Goal: Navigation & Orientation: Find specific page/section

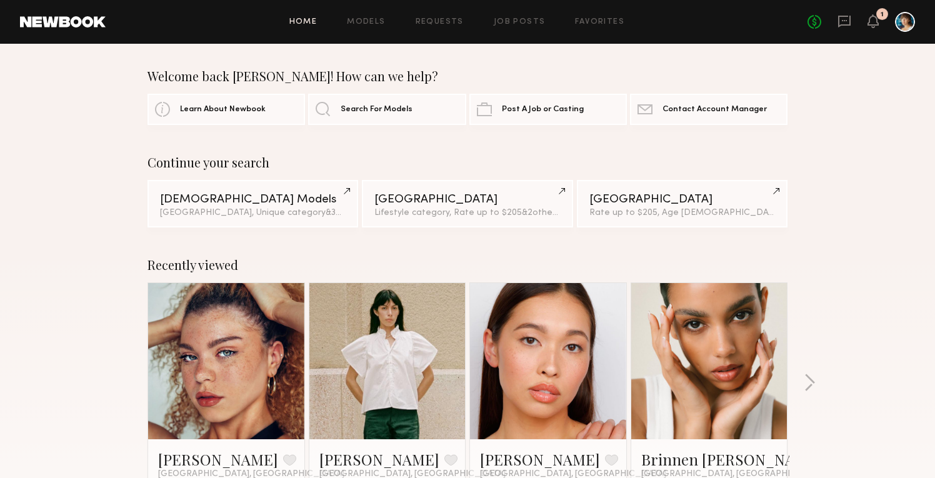
click at [904, 18] on div at bounding box center [905, 22] width 20 height 20
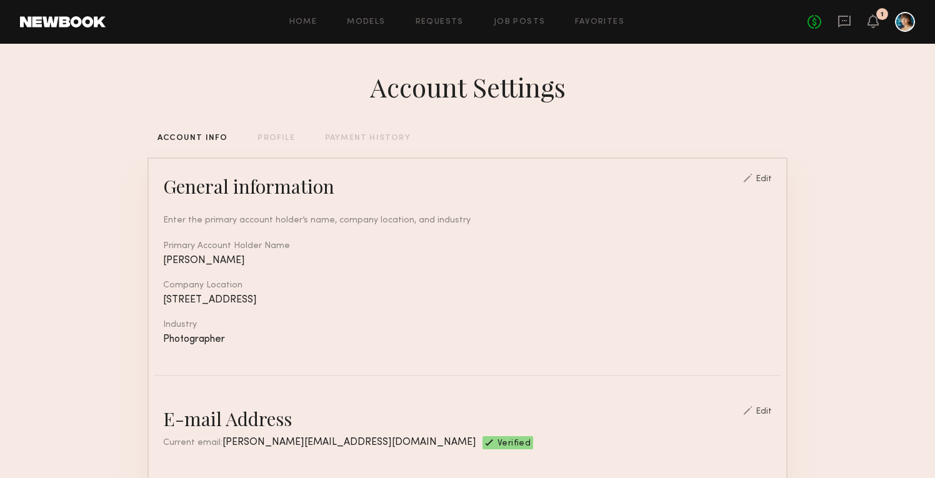
click at [279, 138] on div "PROFILE" at bounding box center [276, 138] width 37 height 8
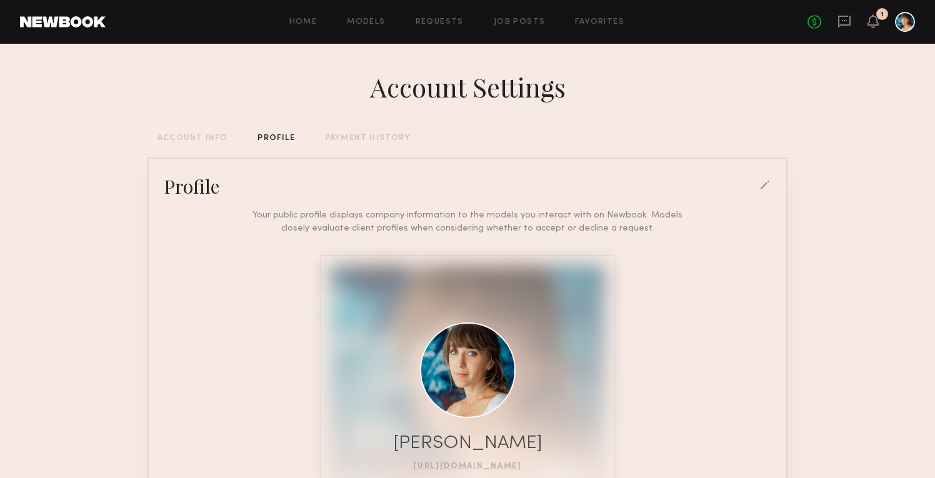
click at [349, 142] on div "PAYMENT HISTORY" at bounding box center [368, 138] width 86 height 8
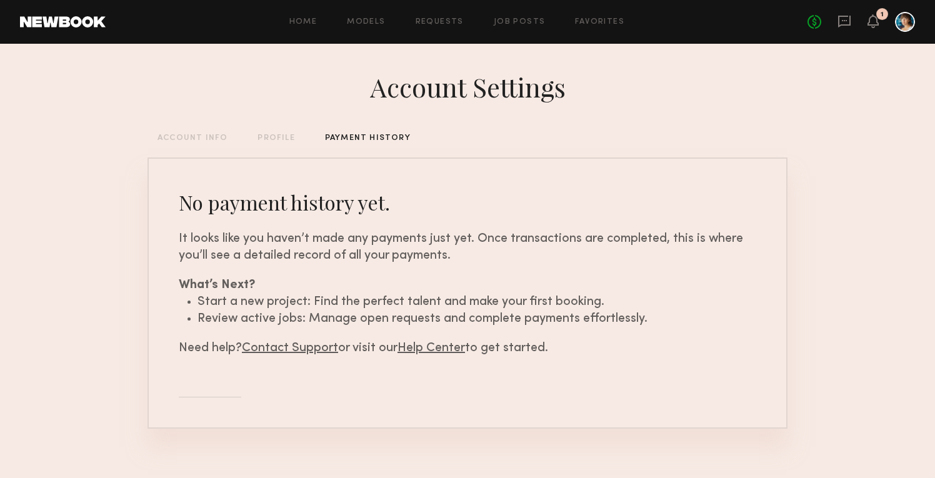
click at [907, 25] on div at bounding box center [905, 22] width 20 height 20
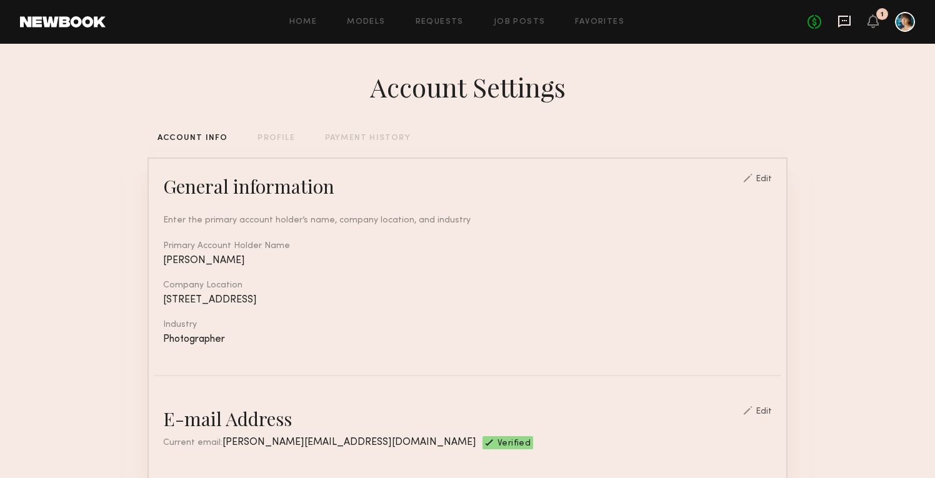
click at [848, 17] on icon at bounding box center [845, 21] width 14 height 14
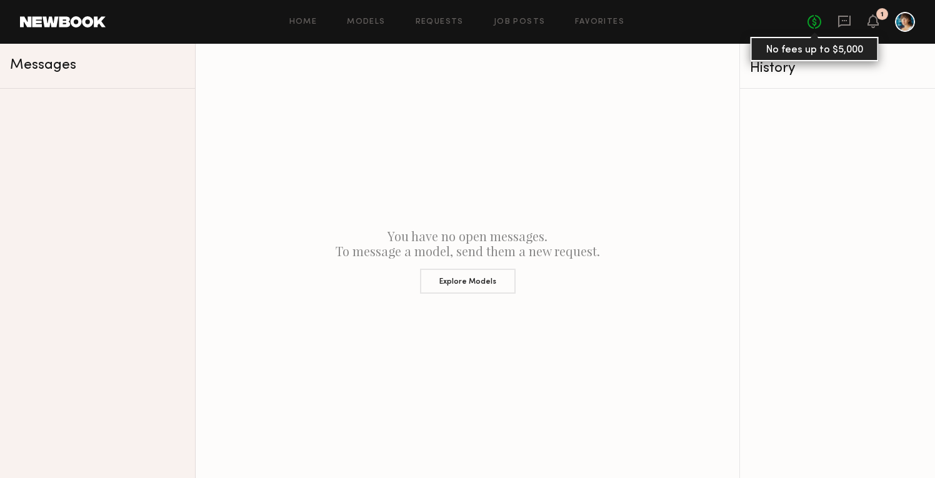
click at [818, 27] on link "No fees up to $5,000" at bounding box center [815, 22] width 14 height 14
click at [899, 23] on div at bounding box center [905, 22] width 20 height 20
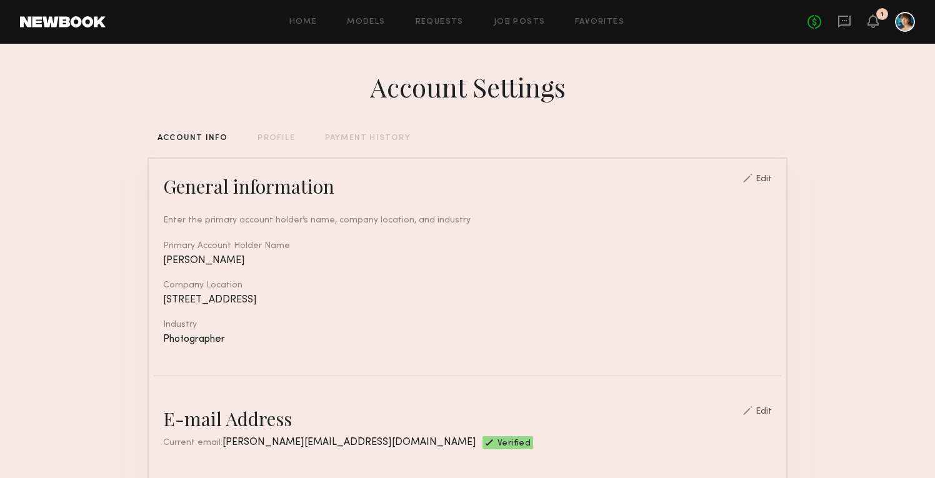
click at [290, 141] on div "PROFILE" at bounding box center [276, 138] width 37 height 8
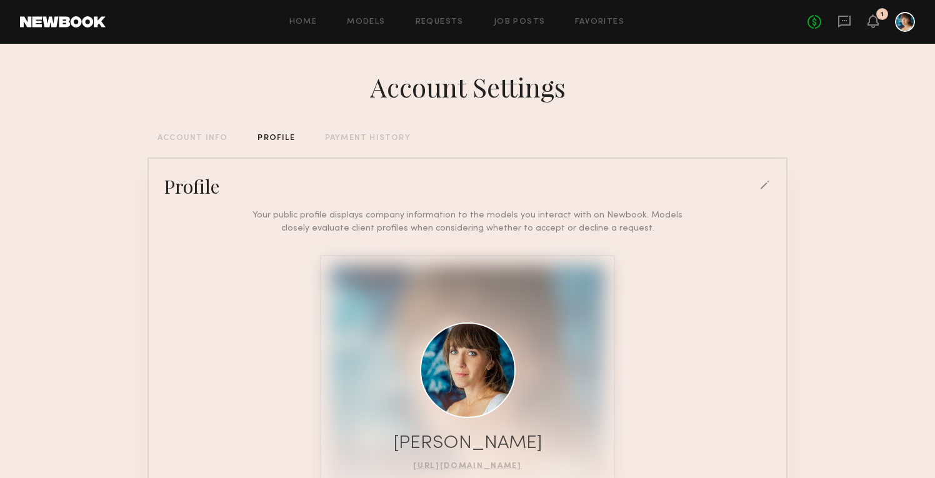
click at [178, 135] on div "ACCOUNT INFO" at bounding box center [193, 138] width 70 height 8
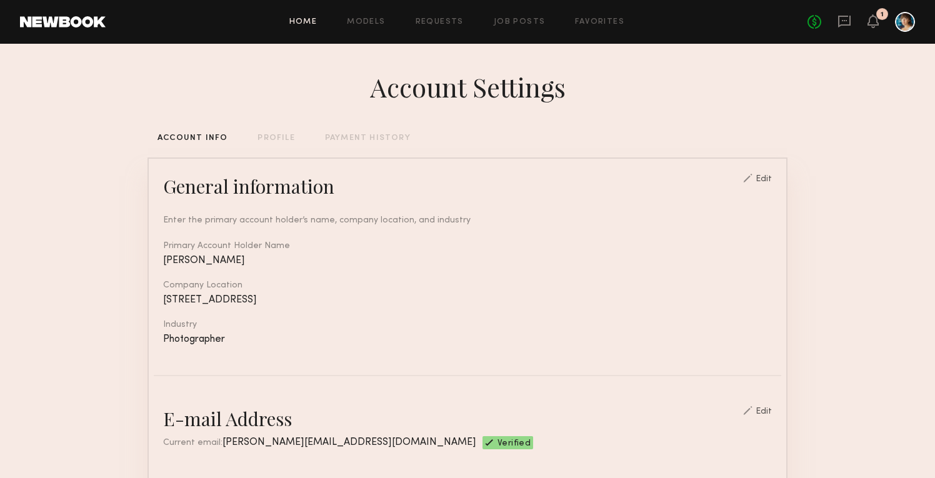
click at [318, 18] on link "Home" at bounding box center [303, 22] width 28 height 8
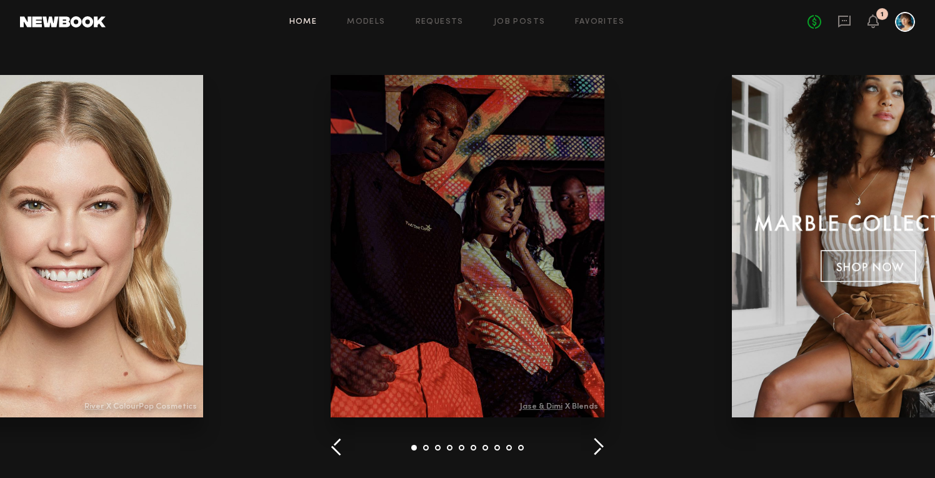
scroll to position [1438, 0]
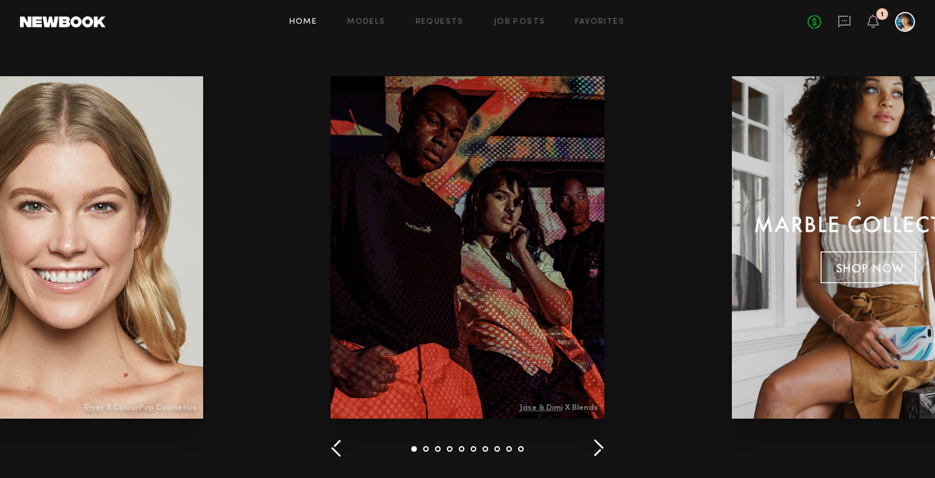
click at [334, 449] on button "button" at bounding box center [337, 449] width 12 height 21
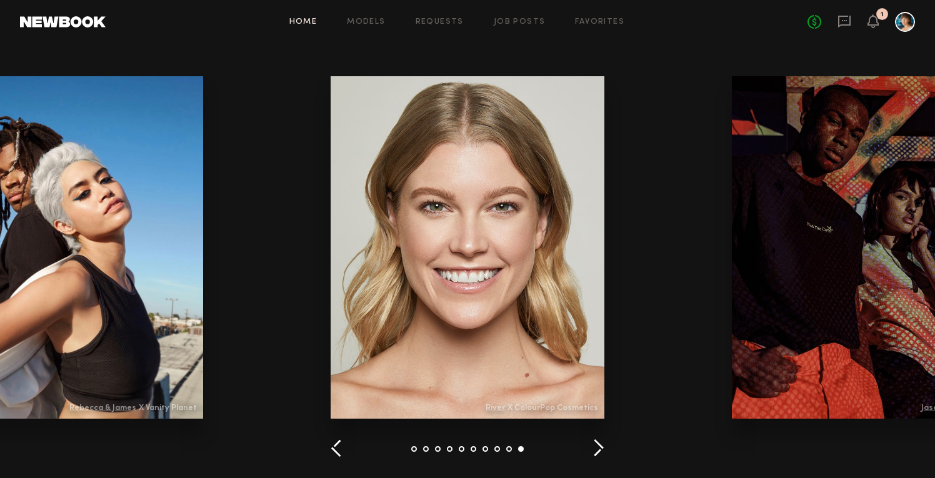
click at [334, 449] on button "button" at bounding box center [337, 449] width 12 height 21
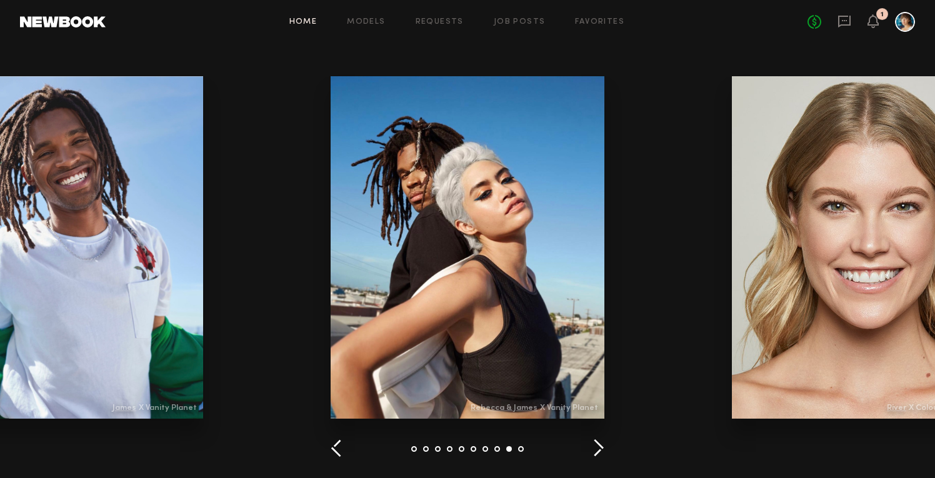
click at [334, 449] on button "button" at bounding box center [337, 449] width 12 height 21
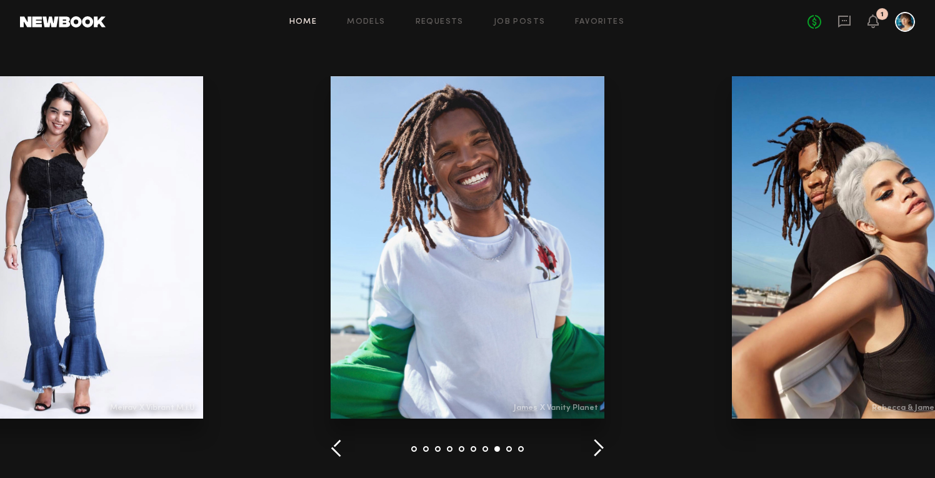
click at [334, 449] on button "button" at bounding box center [337, 449] width 12 height 21
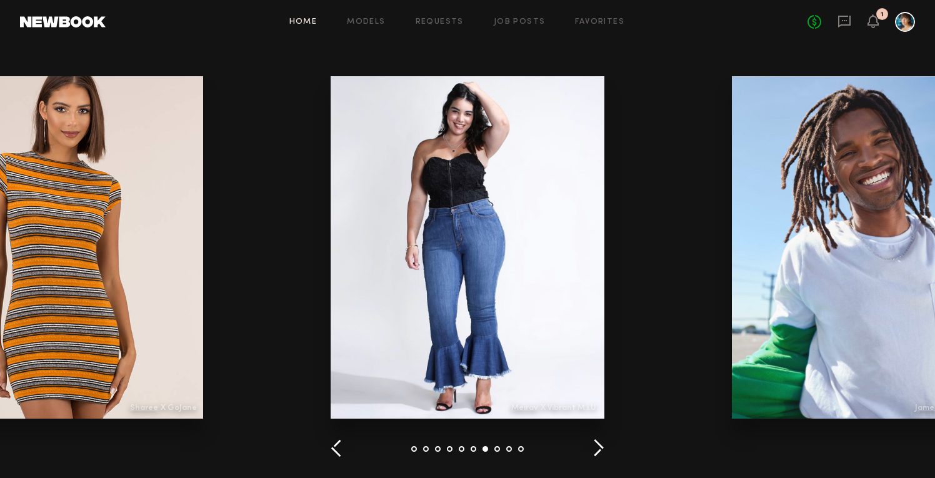
click at [334, 449] on button "button" at bounding box center [337, 449] width 12 height 21
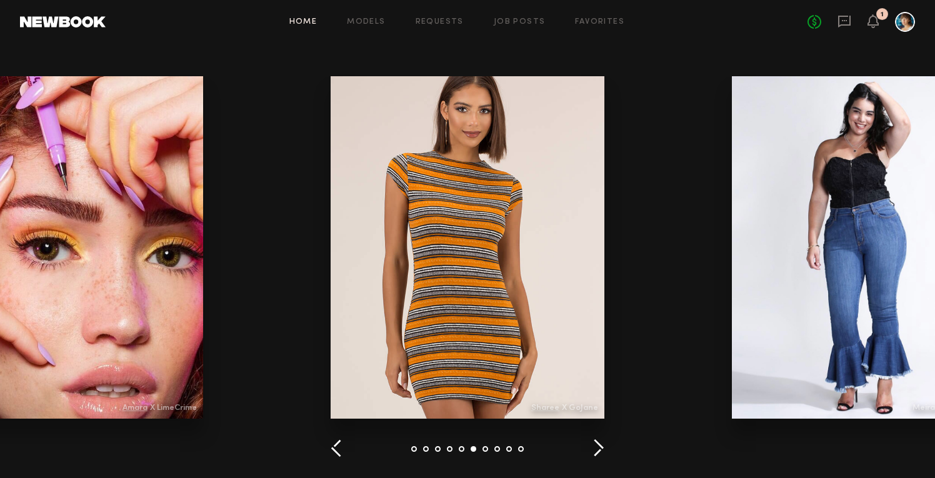
click at [334, 449] on button "button" at bounding box center [337, 449] width 12 height 21
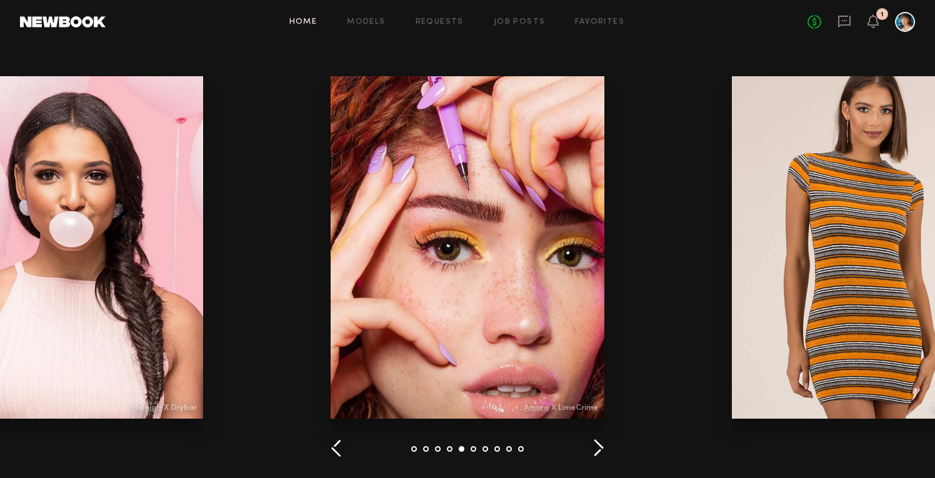
click at [334, 449] on button "button" at bounding box center [337, 449] width 12 height 21
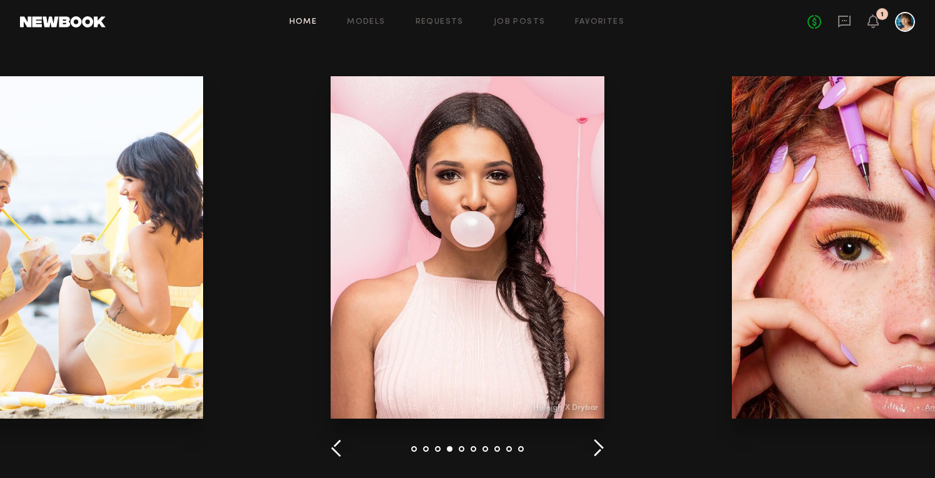
click at [334, 449] on button "button" at bounding box center [337, 449] width 12 height 21
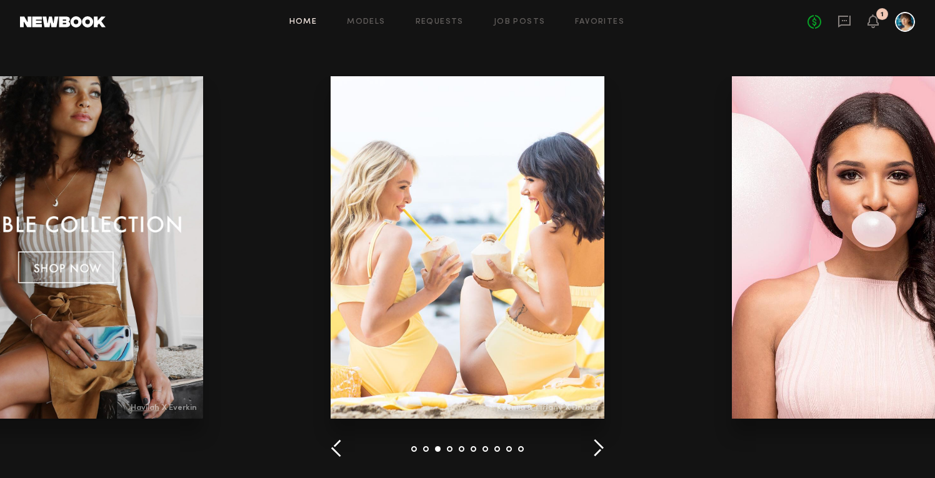
click at [334, 449] on button "button" at bounding box center [337, 449] width 12 height 21
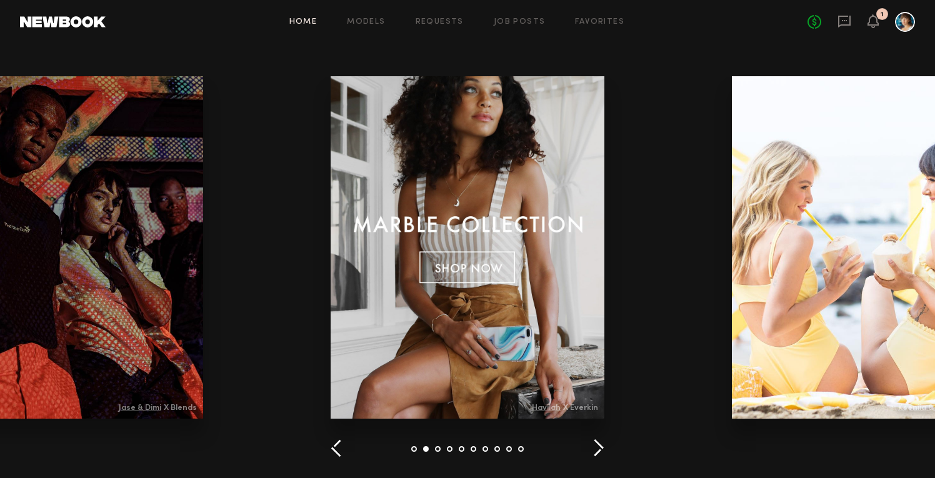
click at [334, 449] on button "button" at bounding box center [337, 449] width 12 height 21
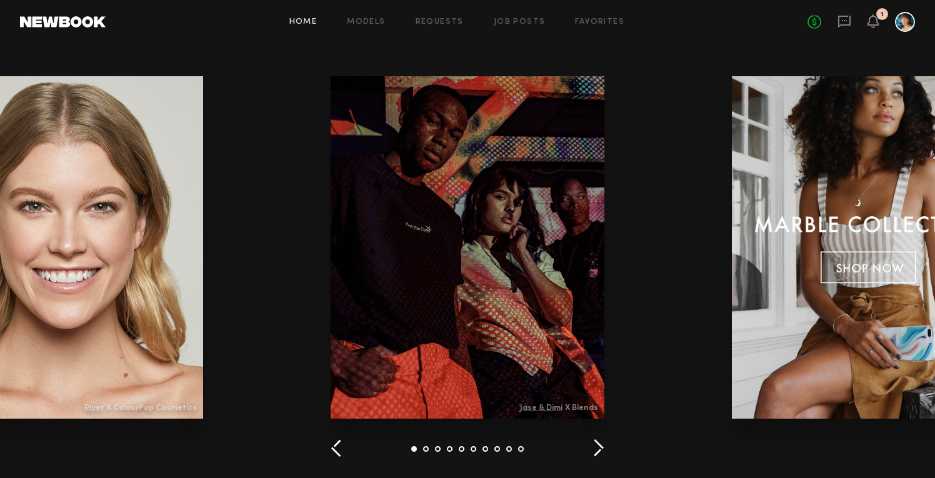
click at [334, 449] on button "button" at bounding box center [337, 449] width 12 height 21
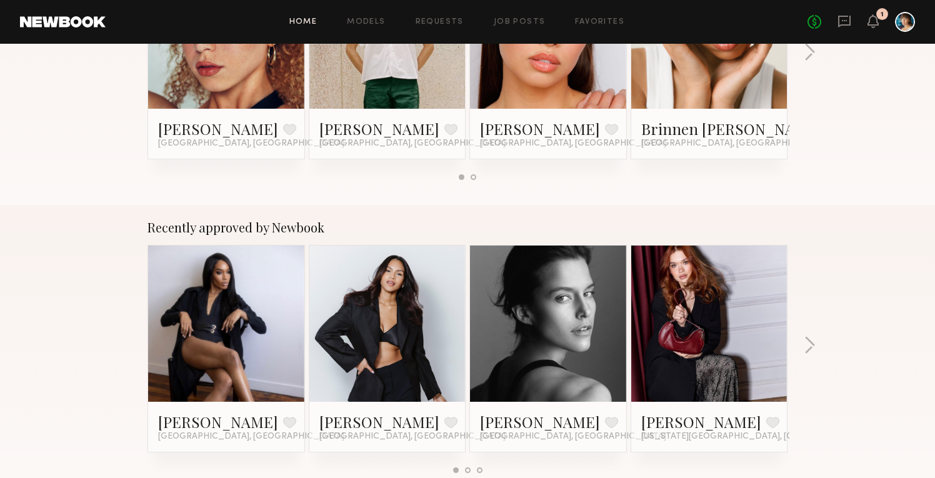
scroll to position [0, 0]
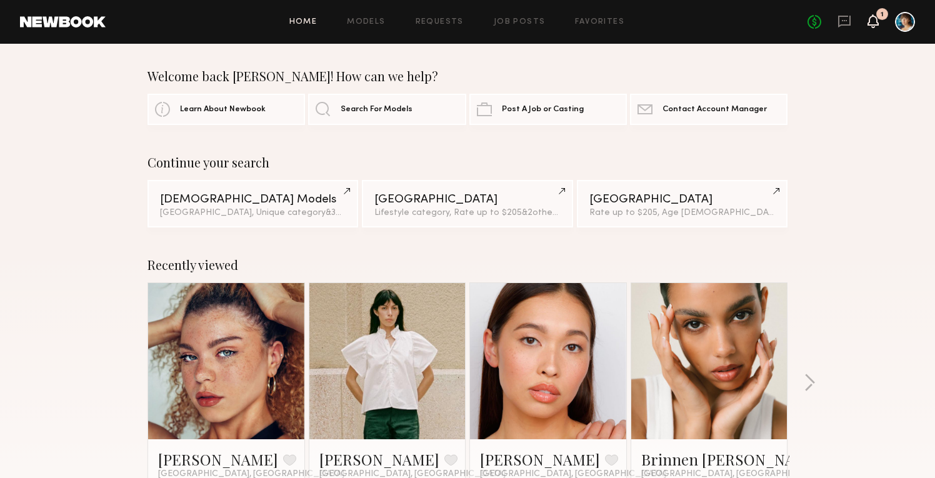
click at [876, 22] on icon at bounding box center [873, 20] width 10 height 9
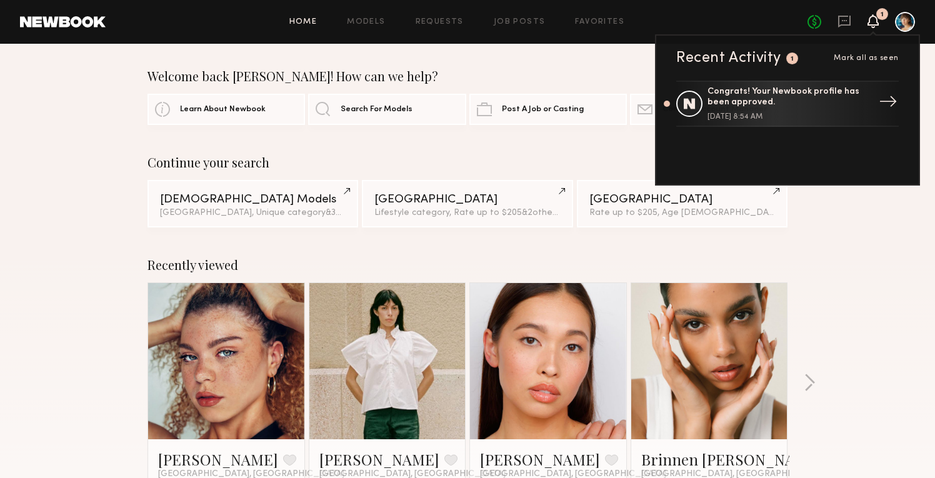
click at [817, 126] on link "Congrats! Your Newbook profile has been approved. [DATE] 8:54 AM →" at bounding box center [787, 104] width 223 height 46
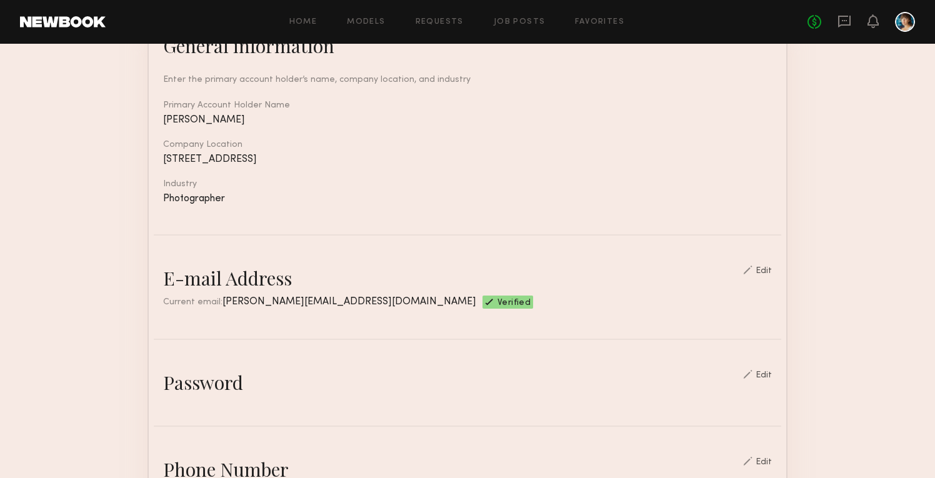
scroll to position [141, 0]
click at [906, 24] on div at bounding box center [905, 22] width 20 height 20
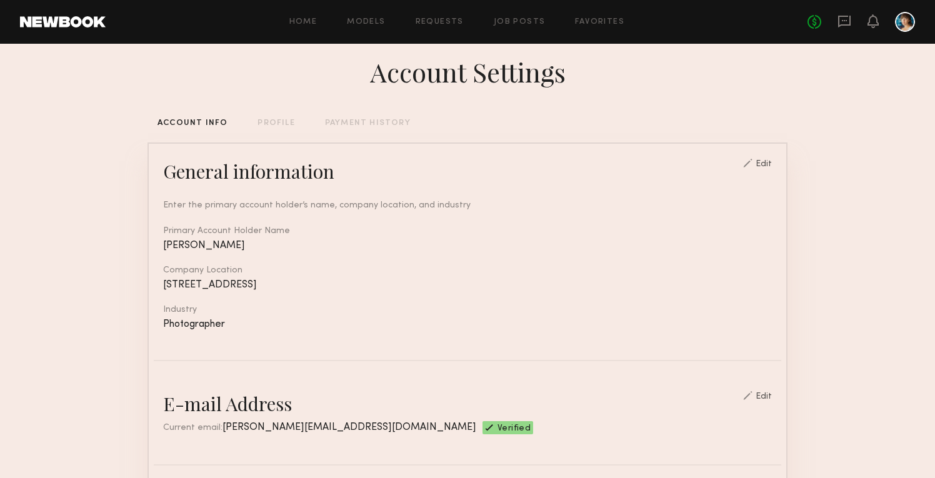
scroll to position [0, 0]
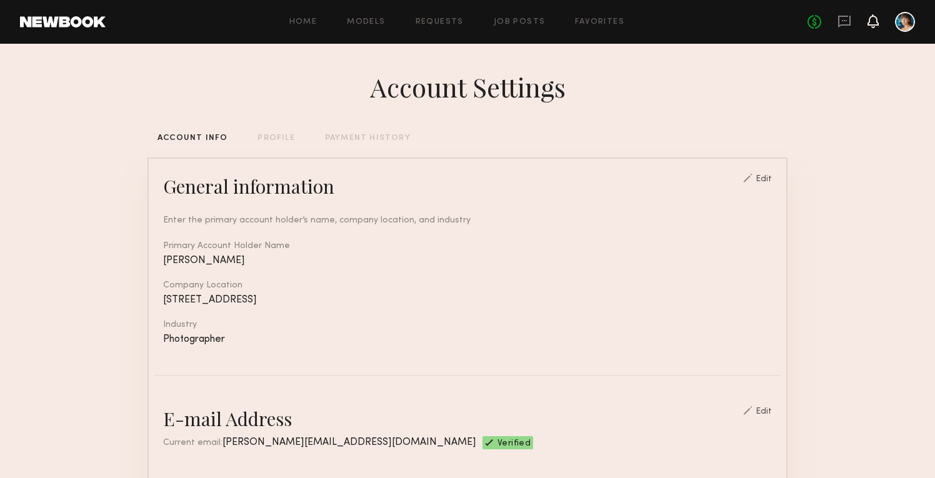
click at [871, 16] on icon at bounding box center [873, 20] width 10 height 9
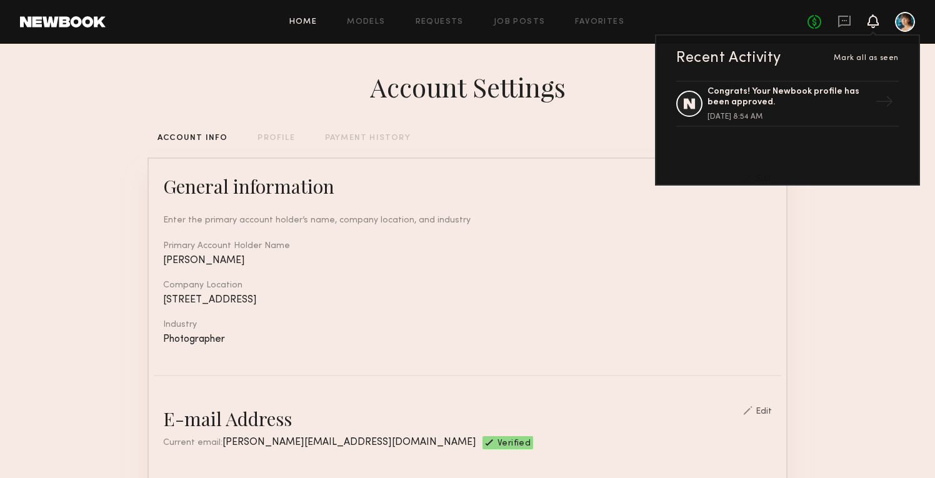
click at [304, 25] on link "Home" at bounding box center [303, 22] width 28 height 8
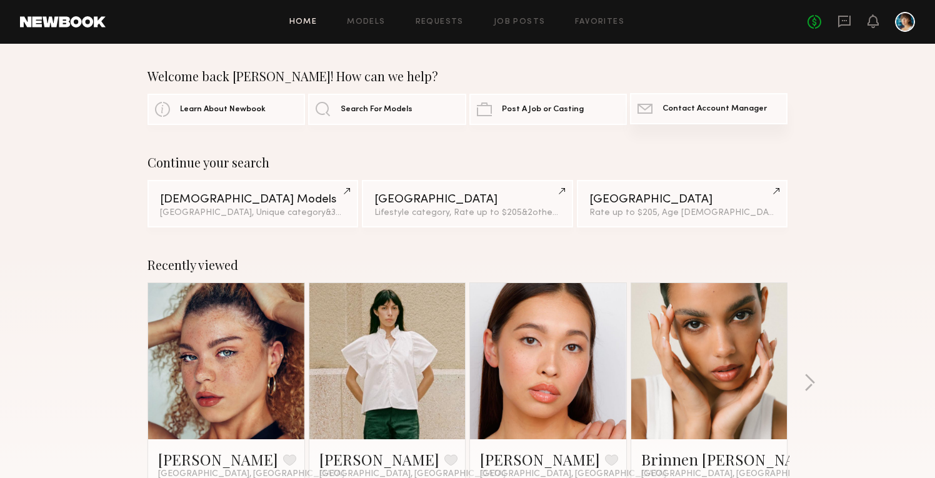
click at [700, 116] on link "Contact Newbook Contact Account Manager" at bounding box center [709, 108] width 158 height 31
